Goal: Check status: Check status

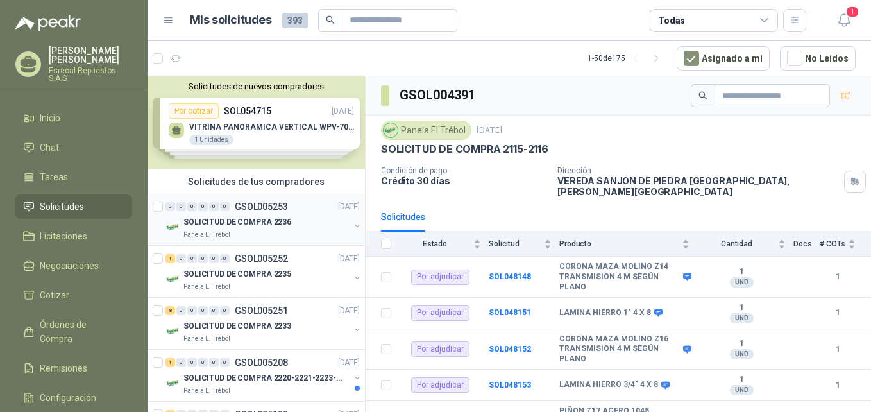
drag, startPoint x: 196, startPoint y: 197, endPoint x: 187, endPoint y: 204, distance: 11.9
drag, startPoint x: 187, startPoint y: 204, endPoint x: 173, endPoint y: 181, distance: 26.7
click at [173, 181] on div "Solicitudes de tus compradores" at bounding box center [256, 181] width 217 height 24
click at [225, 225] on p "SOLICITUD DE COMPRA 2236" at bounding box center [237, 222] width 108 height 12
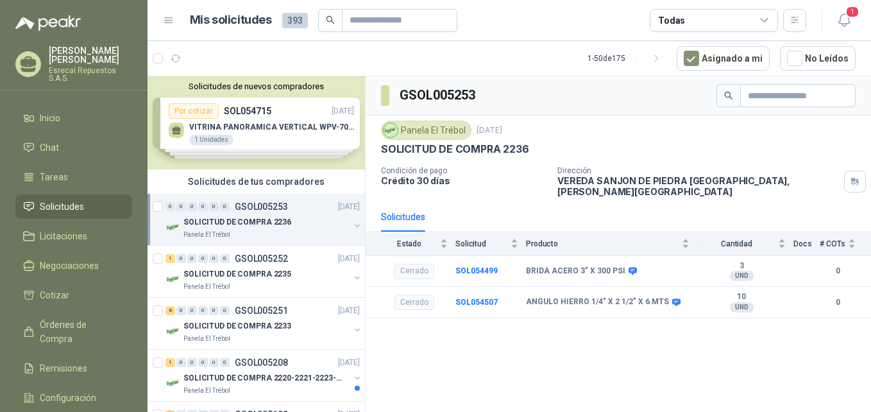
click at [221, 223] on p "SOLICITUD DE COMPRA 2236" at bounding box center [237, 222] width 108 height 12
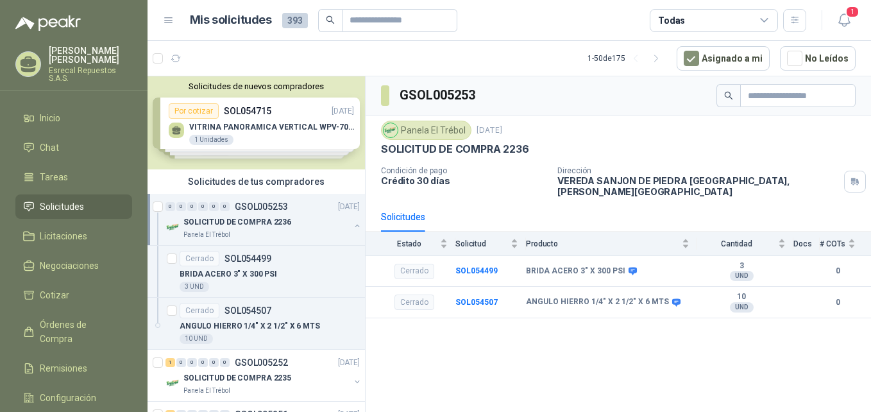
drag, startPoint x: 221, startPoint y: 223, endPoint x: 194, endPoint y: 222, distance: 27.0
click at [194, 222] on p "SOLICITUD DE COMPRA 2236" at bounding box center [237, 222] width 108 height 12
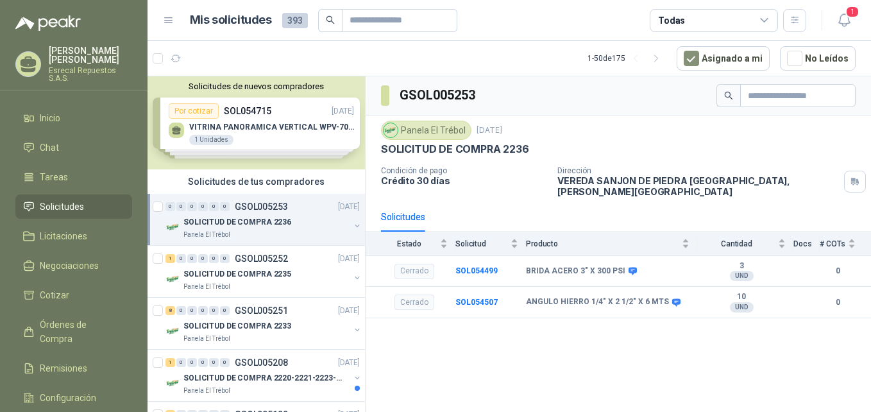
click at [237, 226] on p "SOLICITUD DE COMPRA 2236" at bounding box center [237, 222] width 108 height 12
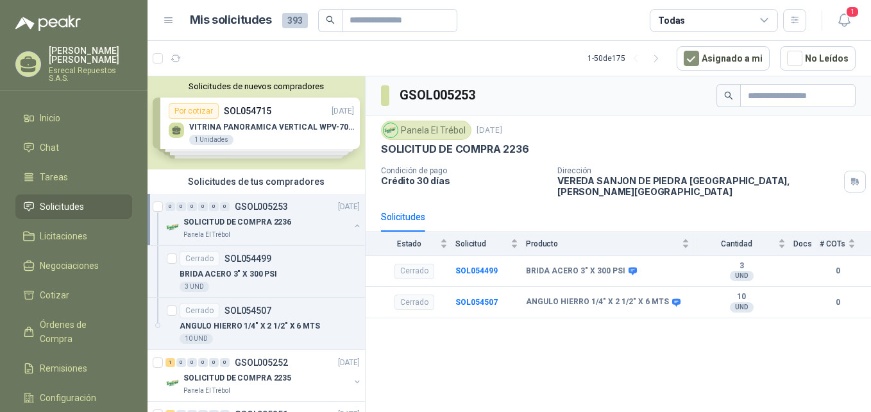
click at [237, 222] on p "SOLICITUD DE COMPRA 2236" at bounding box center [237, 222] width 108 height 12
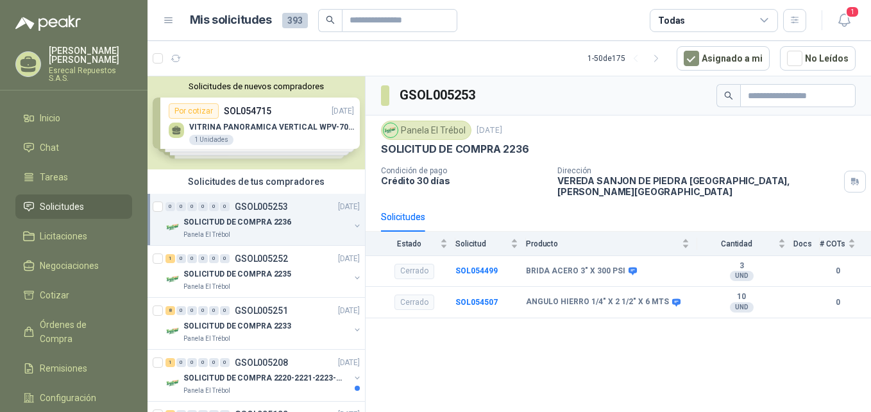
click at [203, 216] on p "SOLICITUD DE COMPRA 2236" at bounding box center [237, 222] width 108 height 12
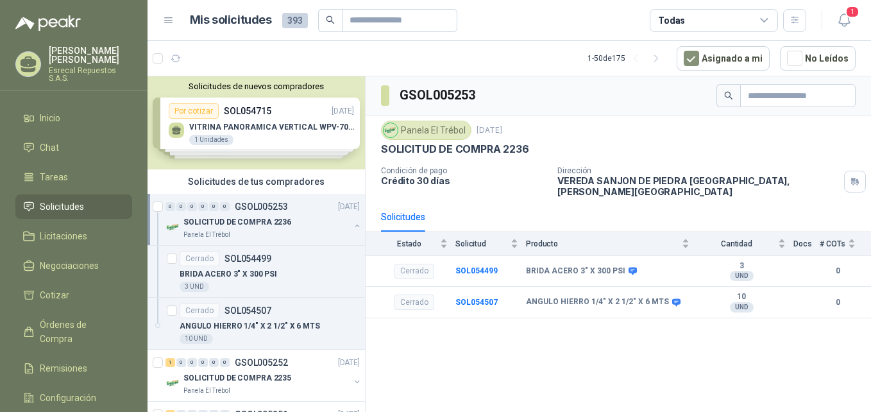
click at [203, 216] on p "SOLICITUD DE COMPRA 2236" at bounding box center [237, 222] width 108 height 12
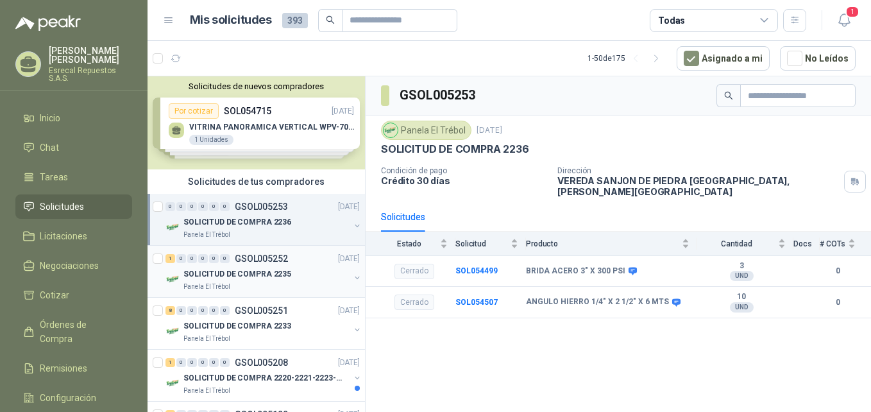
click at [211, 266] on div "1 0 0 0 0 0 GSOL005252 [DATE]" at bounding box center [264, 258] width 197 height 15
